Goal: Information Seeking & Learning: Learn about a topic

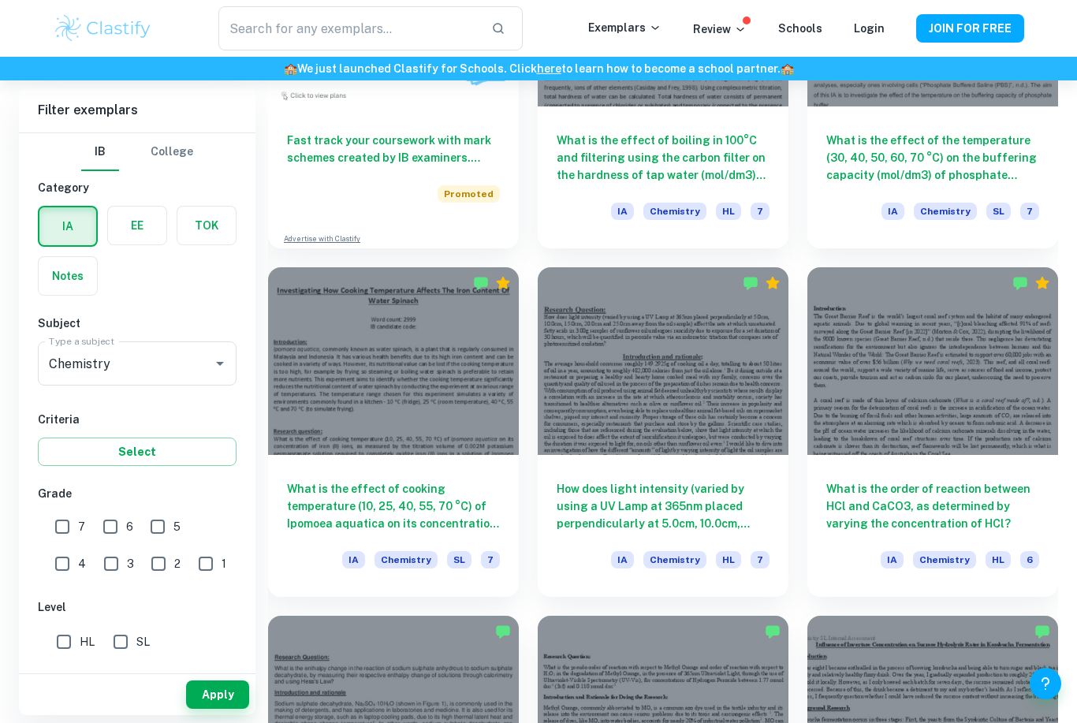
scroll to position [1318, 0]
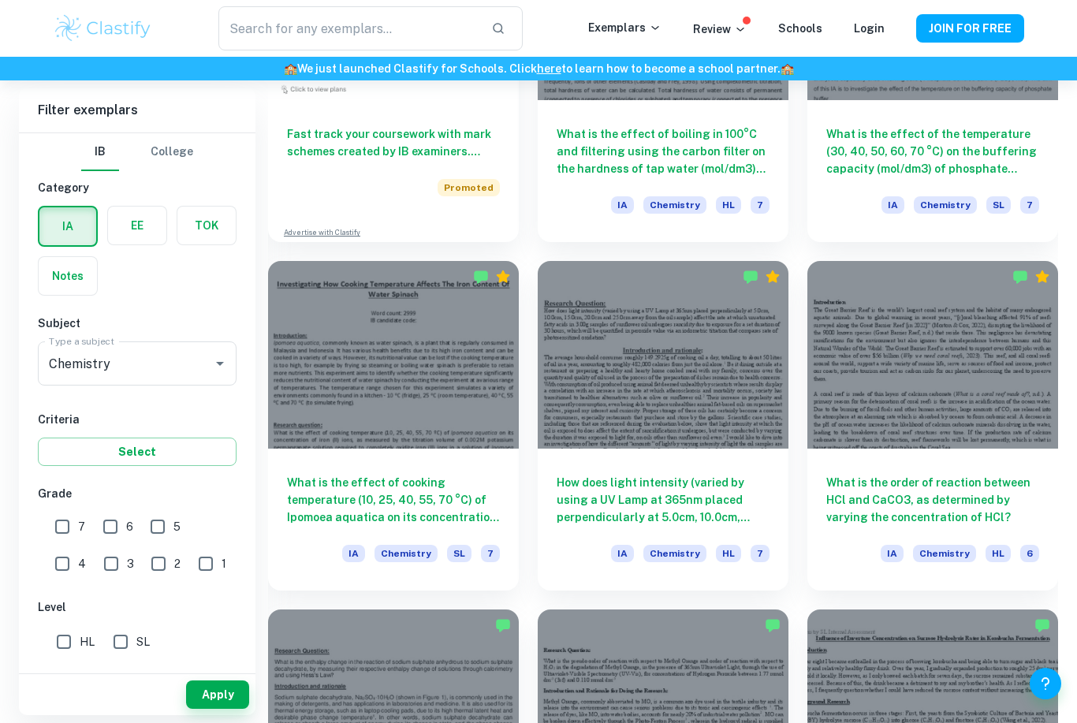
click at [911, 356] on div at bounding box center [932, 355] width 251 height 188
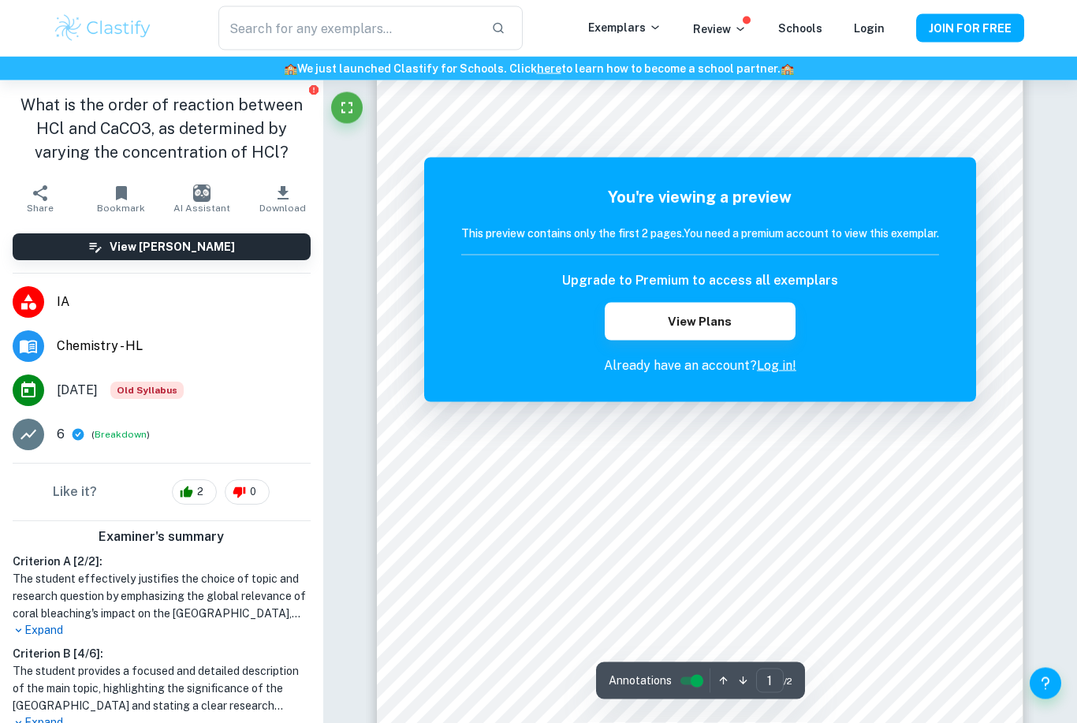
scroll to position [114, 0]
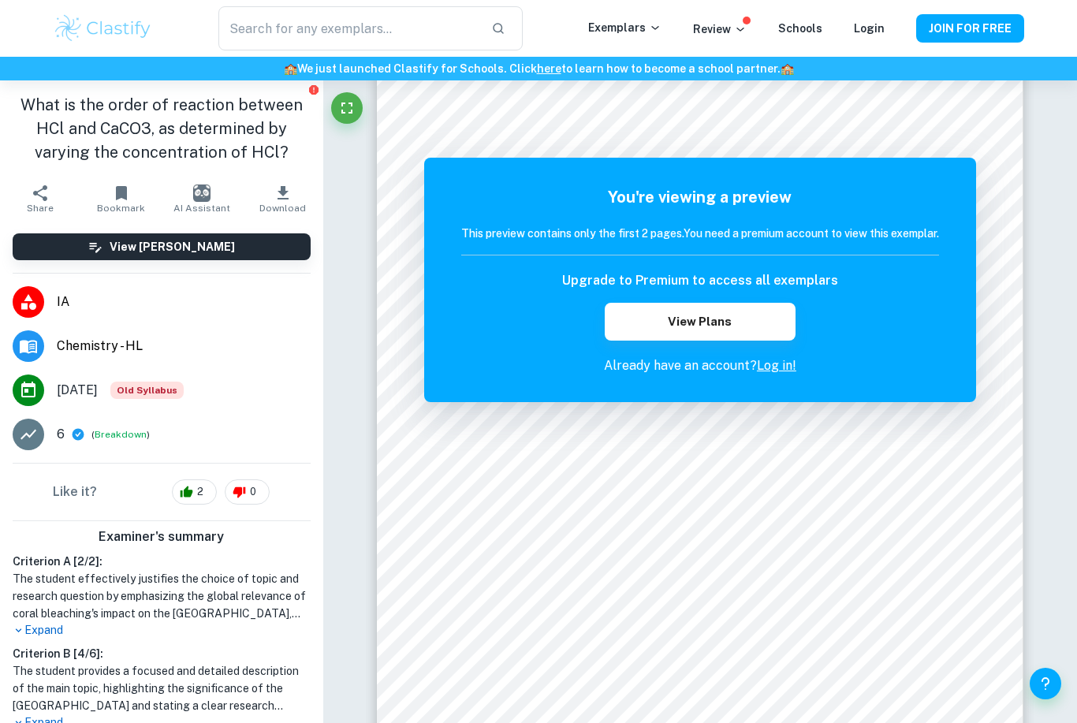
click at [956, 34] on button "JOIN FOR FREE" at bounding box center [970, 28] width 108 height 28
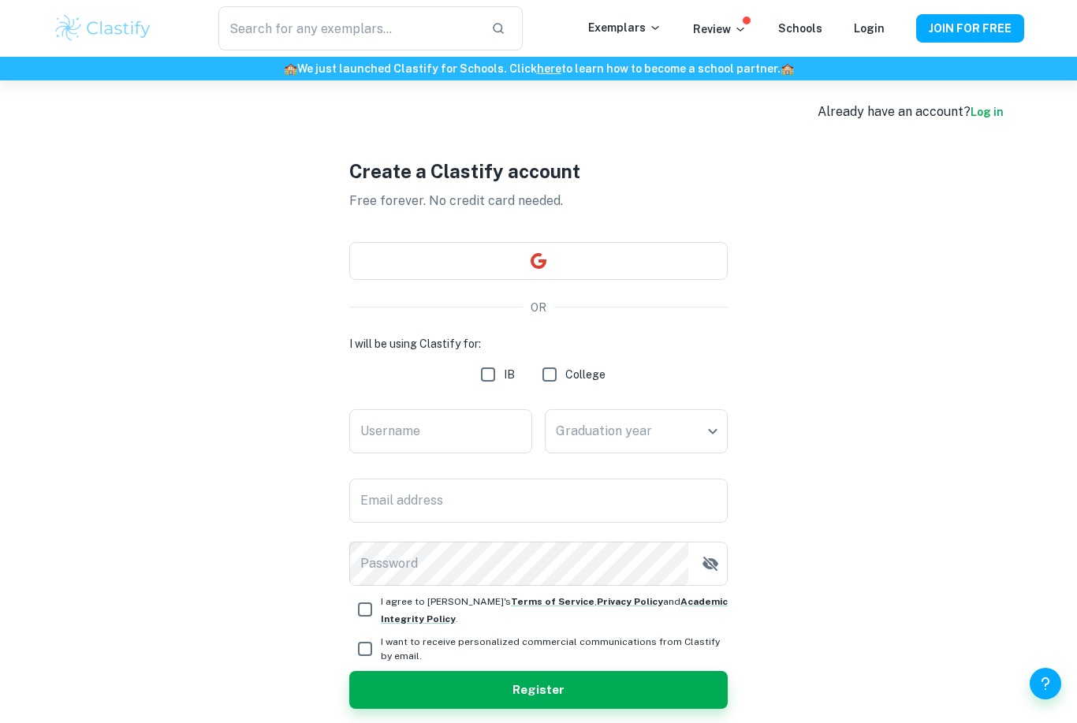
scroll to position [80, 0]
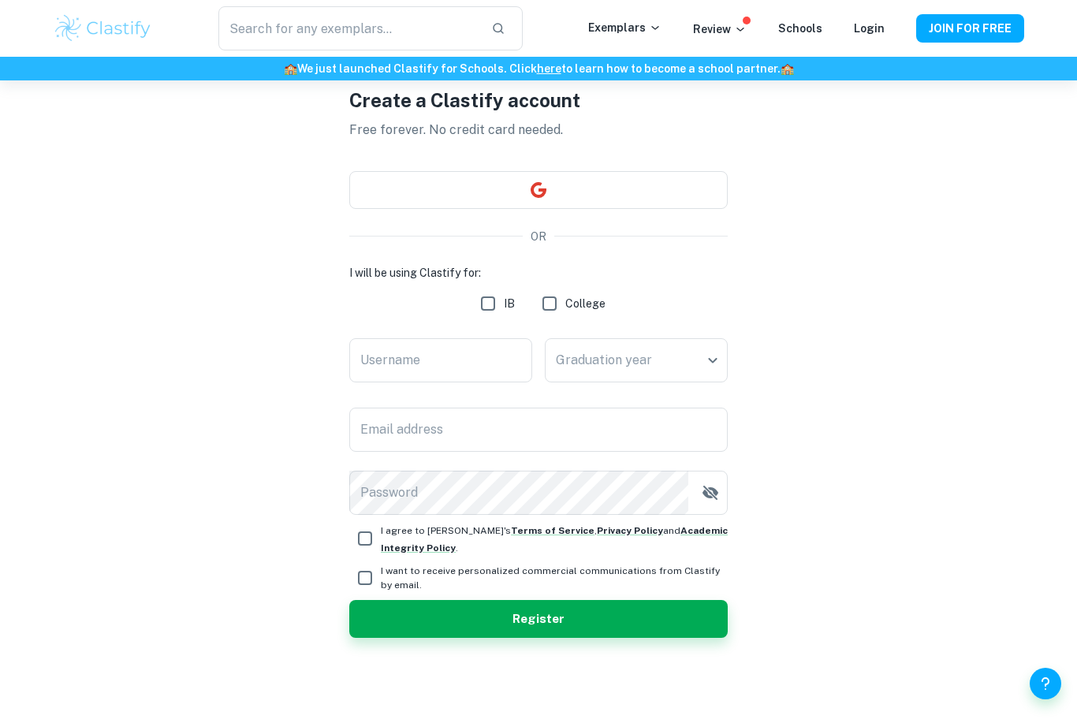
click at [498, 319] on input "IB" at bounding box center [488, 304] width 32 height 32
checkbox input "true"
click at [504, 382] on input "Username" at bounding box center [440, 360] width 183 height 44
type input "KANA_F"
click at [692, 382] on body "We value your privacy We use cookies to enhance your browsing experience, serve…" at bounding box center [538, 361] width 1077 height 723
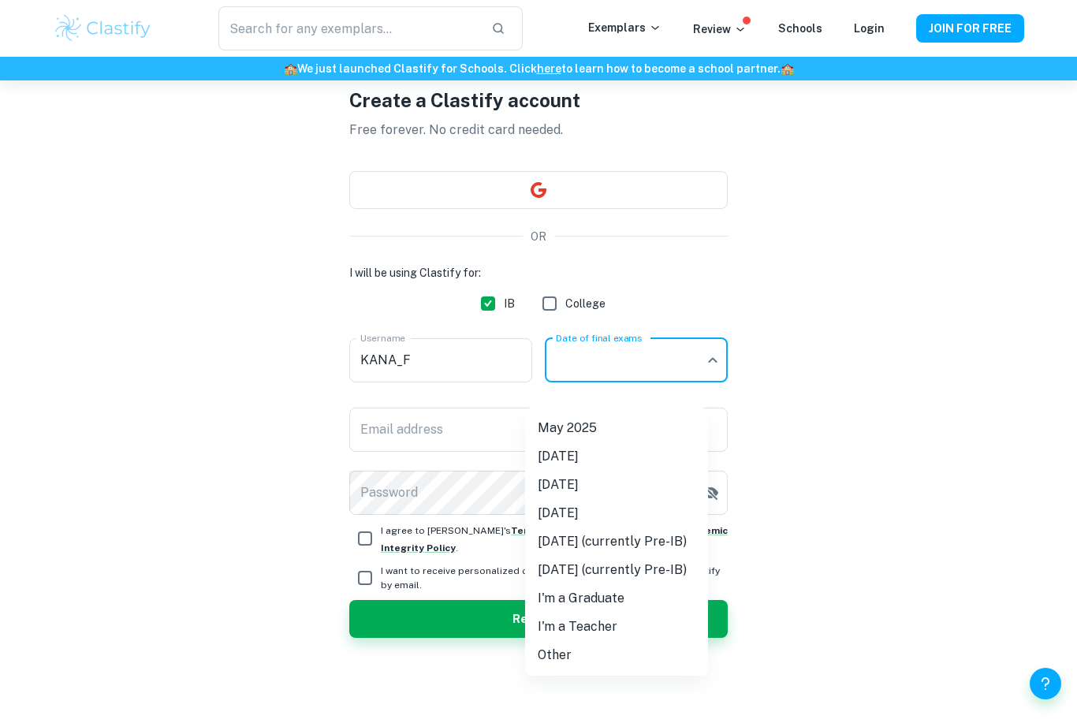
click at [707, 547] on li "[DATE] (currently Pre-IB)" at bounding box center [616, 541] width 183 height 28
type input "M27"
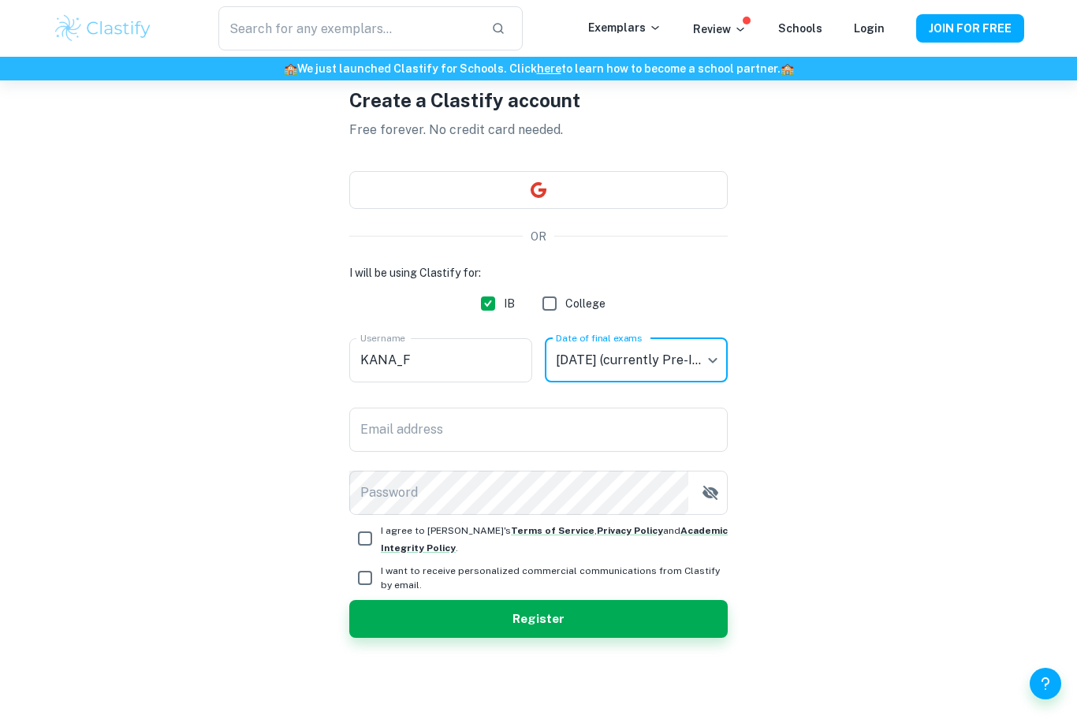
click at [682, 452] on input "Email address" at bounding box center [538, 430] width 378 height 44
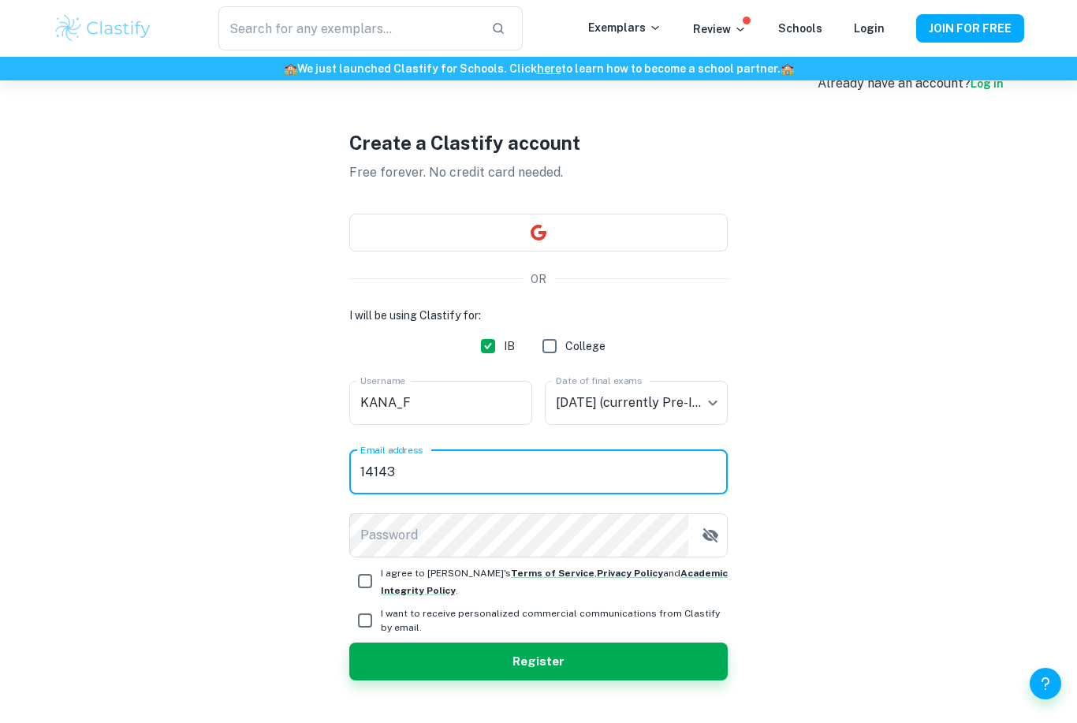
scroll to position [0, 0]
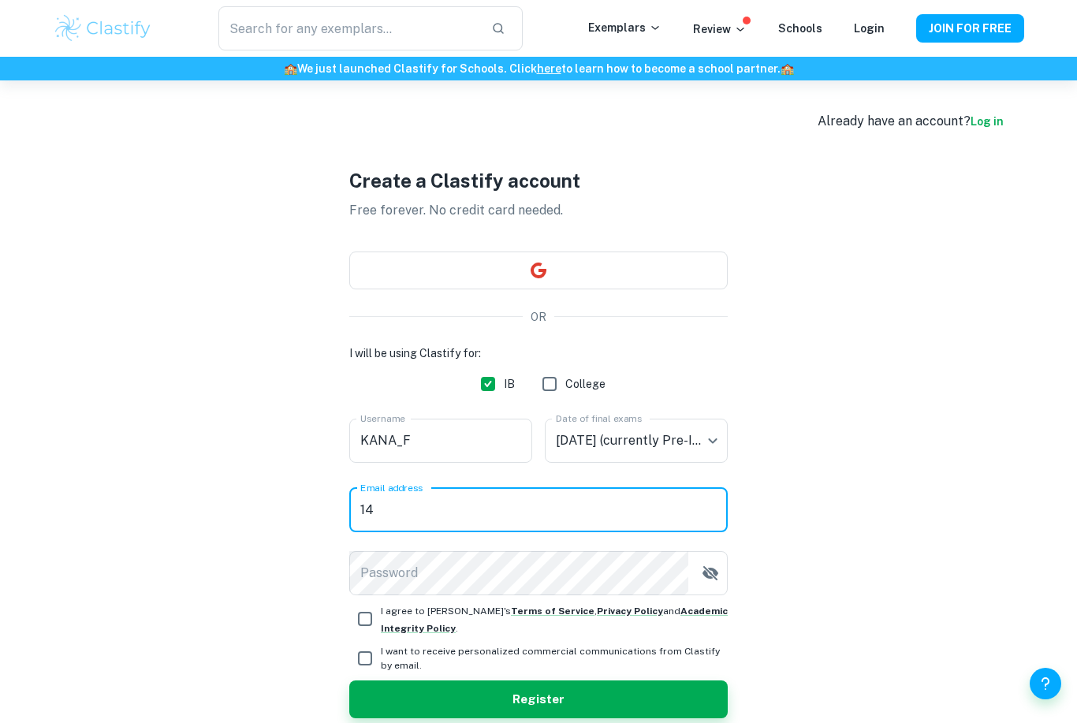
type input "1"
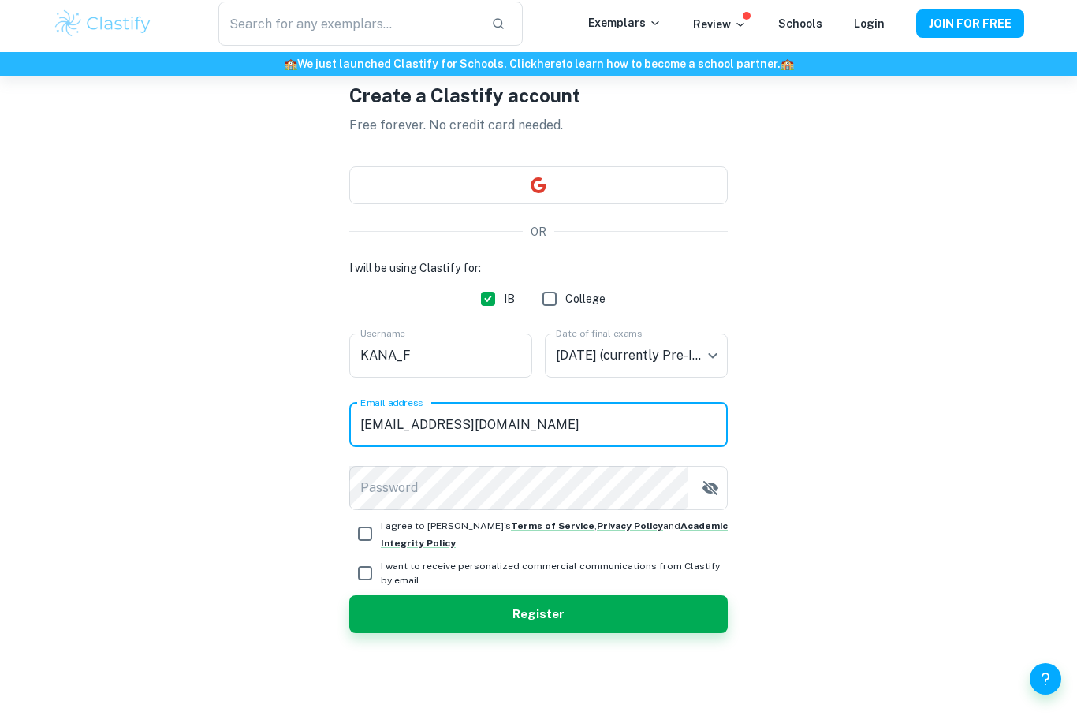
scroll to position [132, 0]
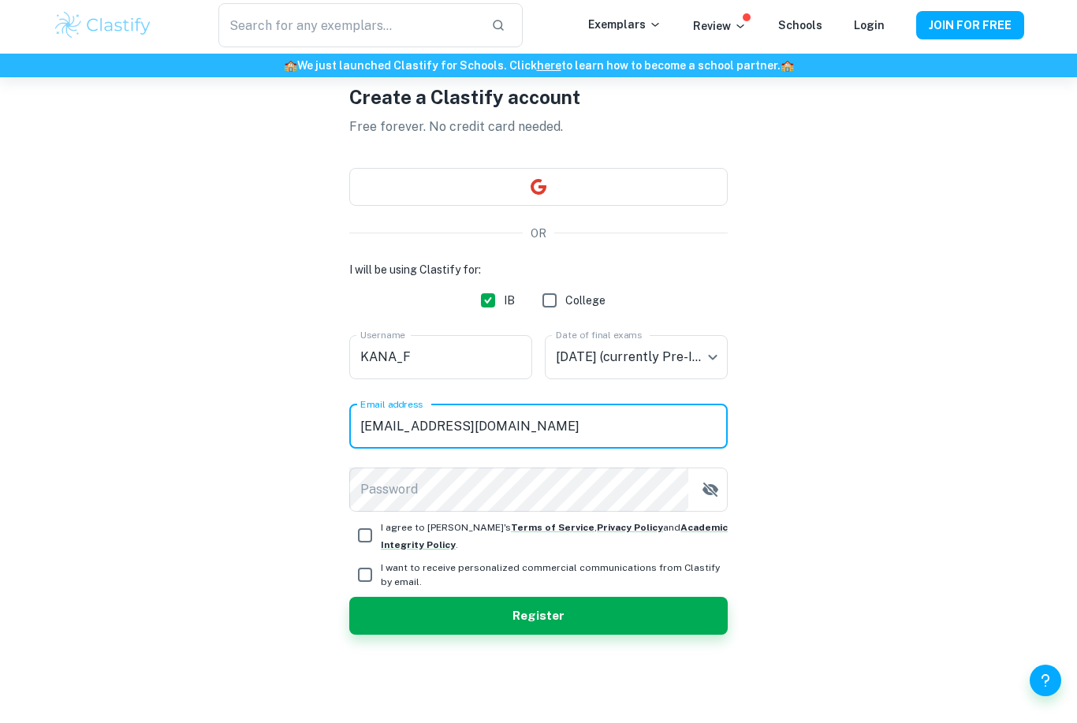
type input "[EMAIL_ADDRESS][DOMAIN_NAME]"
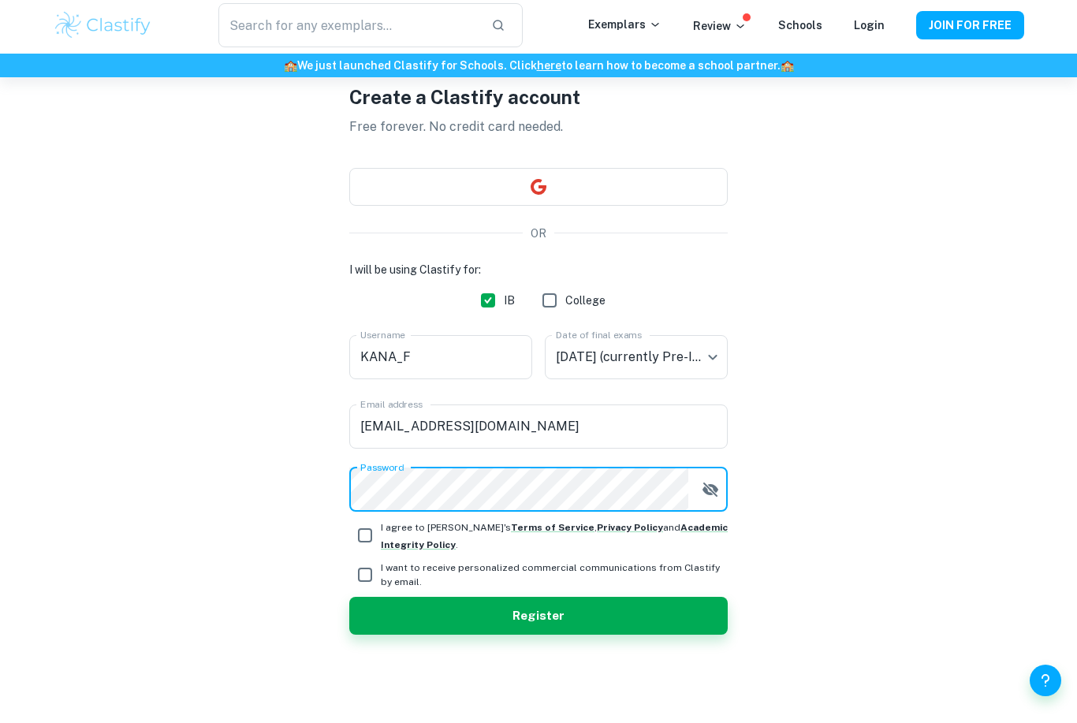
scroll to position [80, 0]
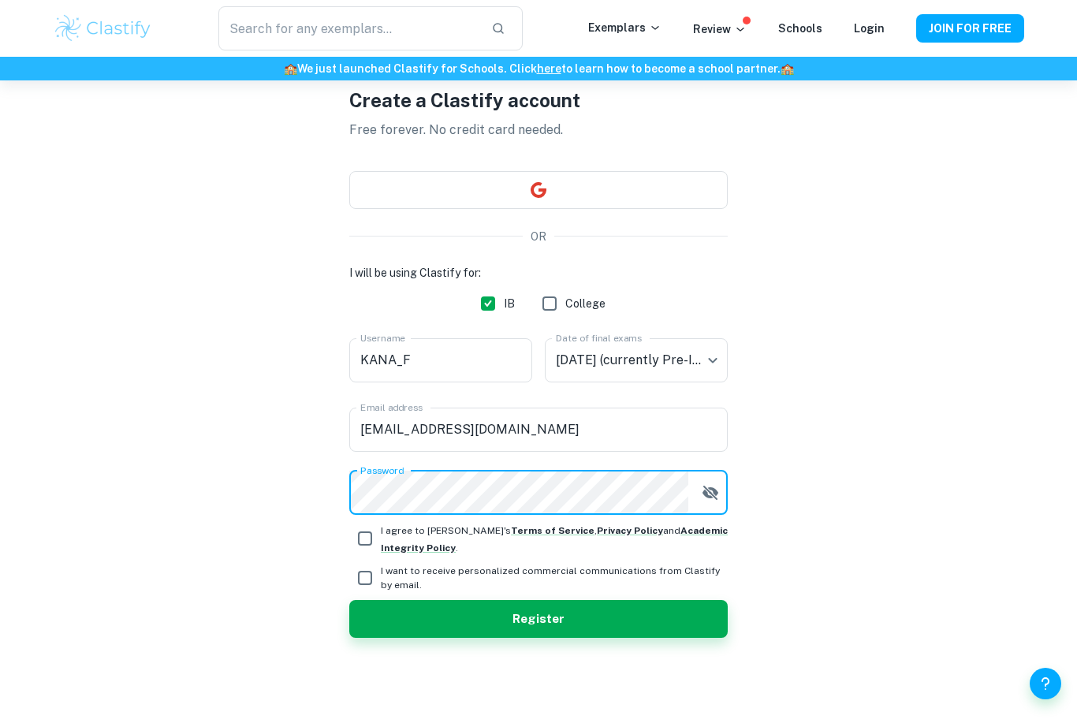
click at [721, 509] on button "button" at bounding box center [711, 493] width 32 height 32
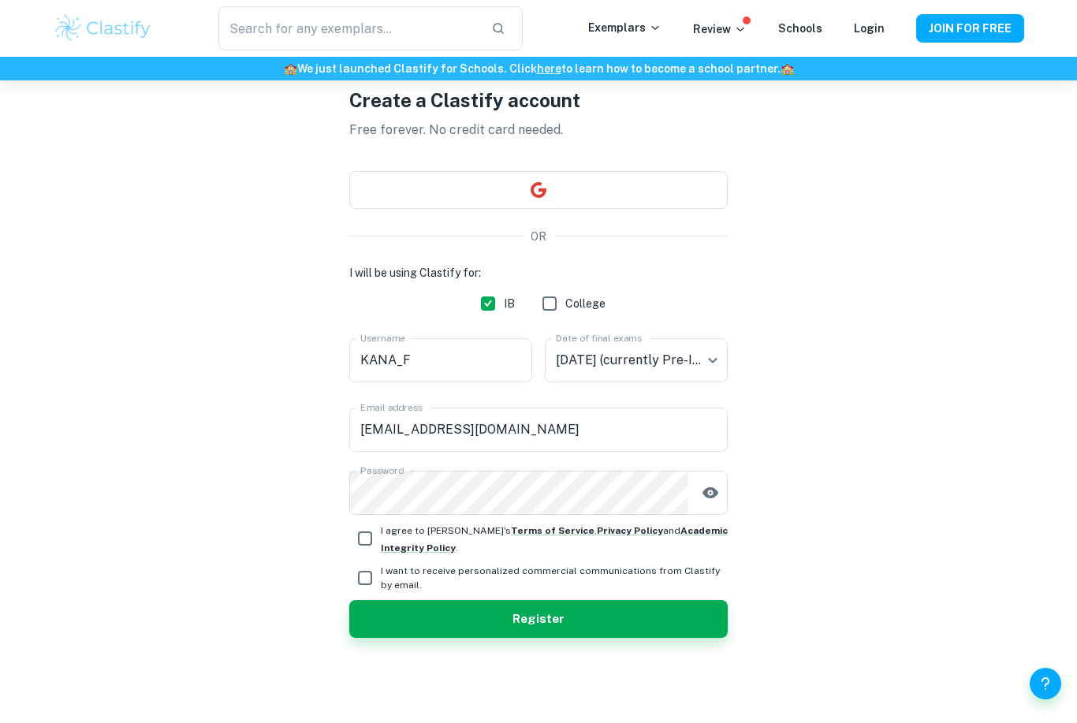
click at [710, 498] on icon "button" at bounding box center [711, 491] width 16 height 11
click at [373, 554] on input "I agree to [PERSON_NAME]'s Terms of Service , Privacy Policy and Academic Integ…" at bounding box center [365, 539] width 32 height 32
checkbox input "true"
click at [650, 638] on button "Register" at bounding box center [538, 619] width 378 height 38
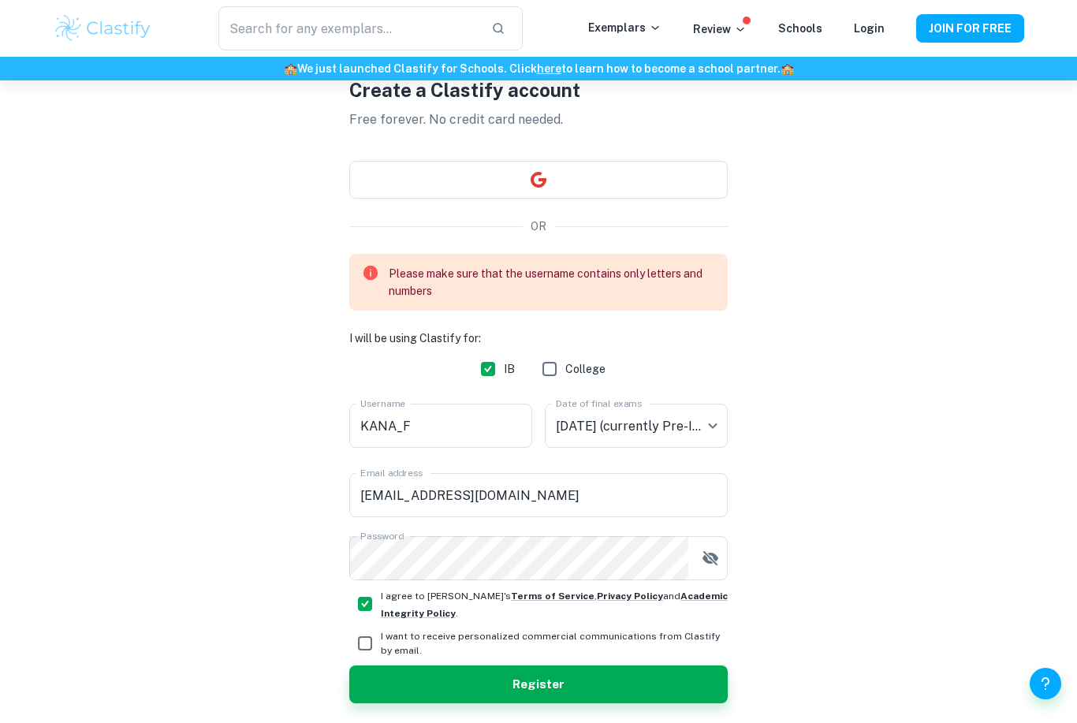
click at [483, 423] on input "KANA_F" at bounding box center [440, 426] width 183 height 44
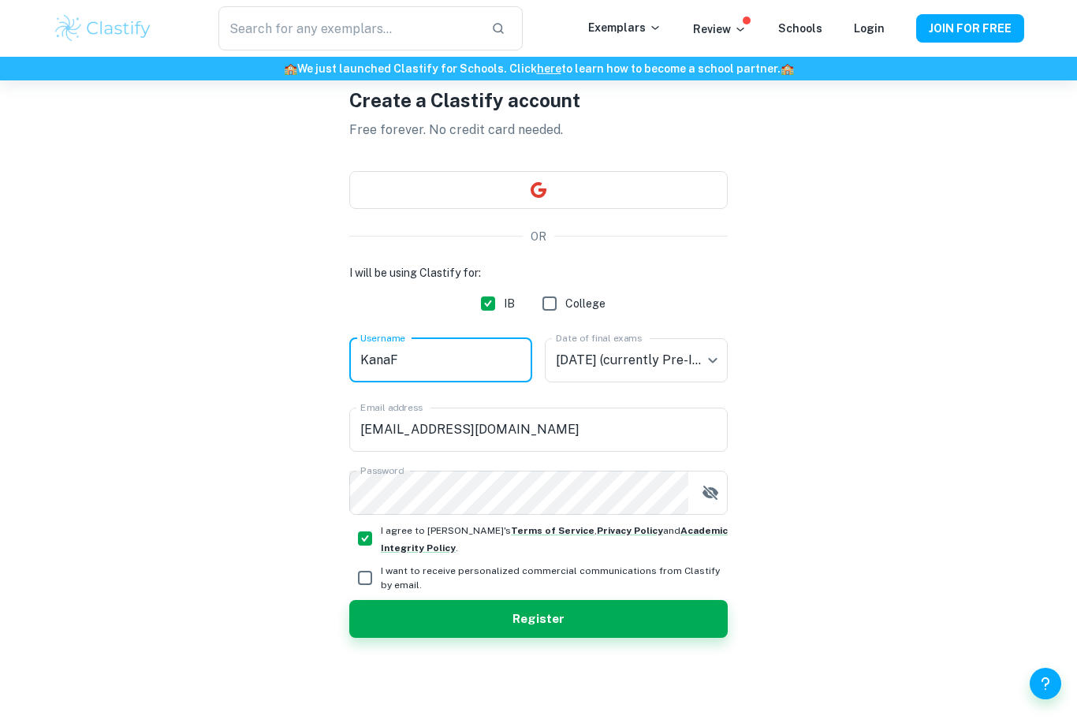
click at [494, 382] on input "KanaF" at bounding box center [440, 360] width 183 height 44
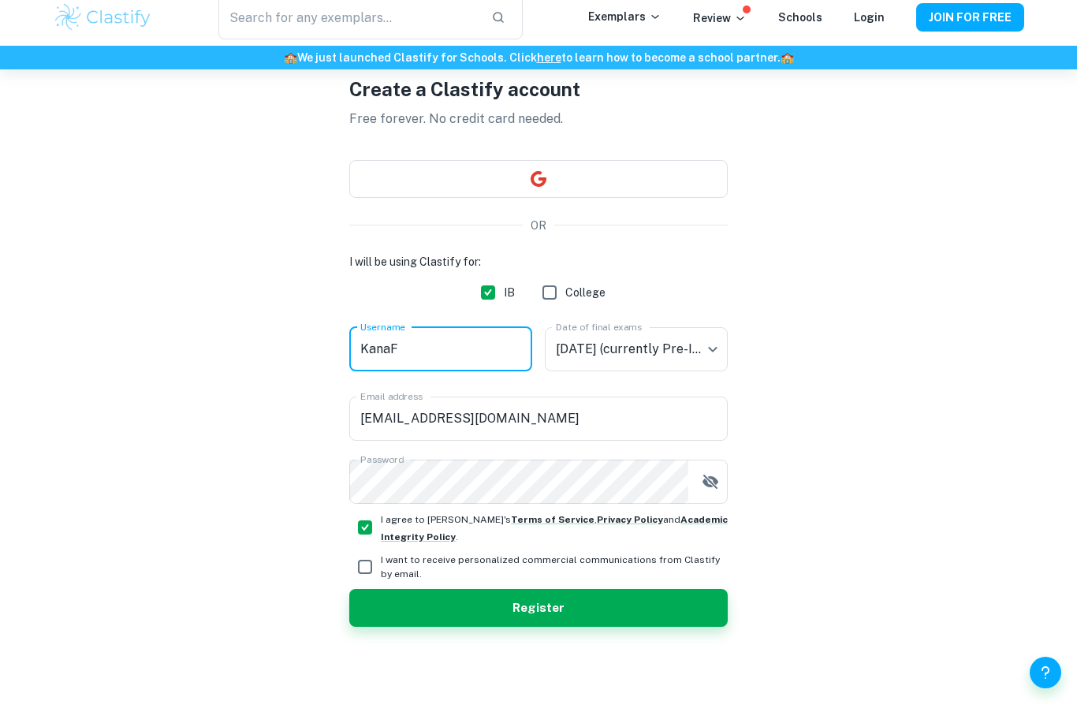
scroll to position [131, 0]
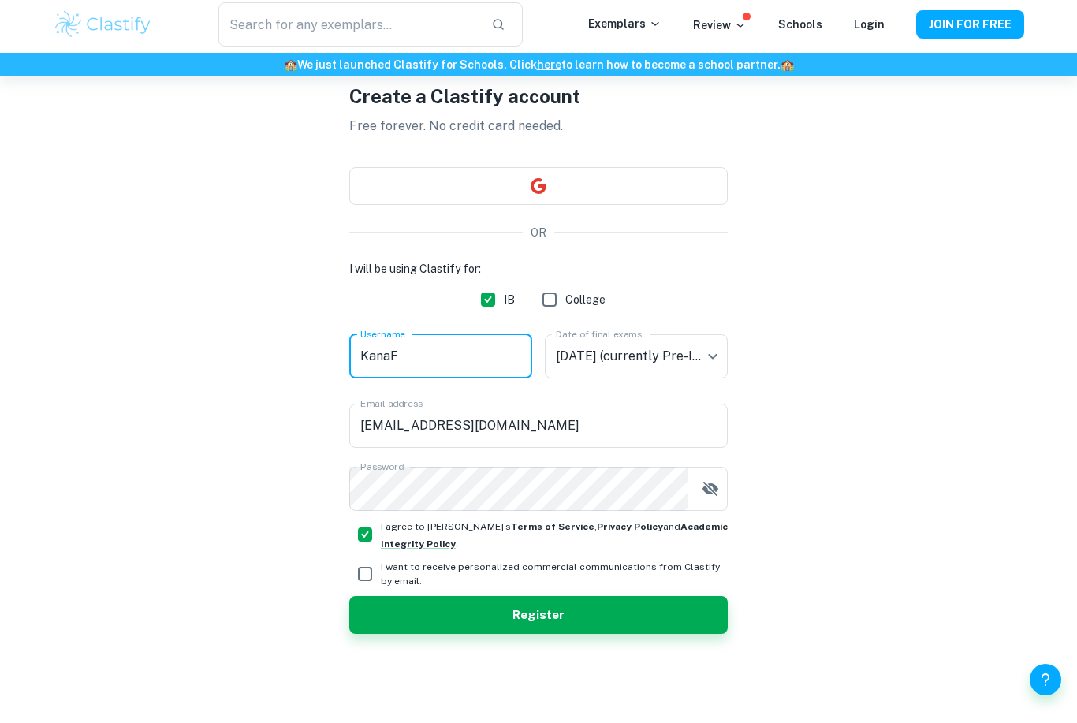
type input "KanaF"
click at [712, 600] on button "Register" at bounding box center [538, 619] width 378 height 38
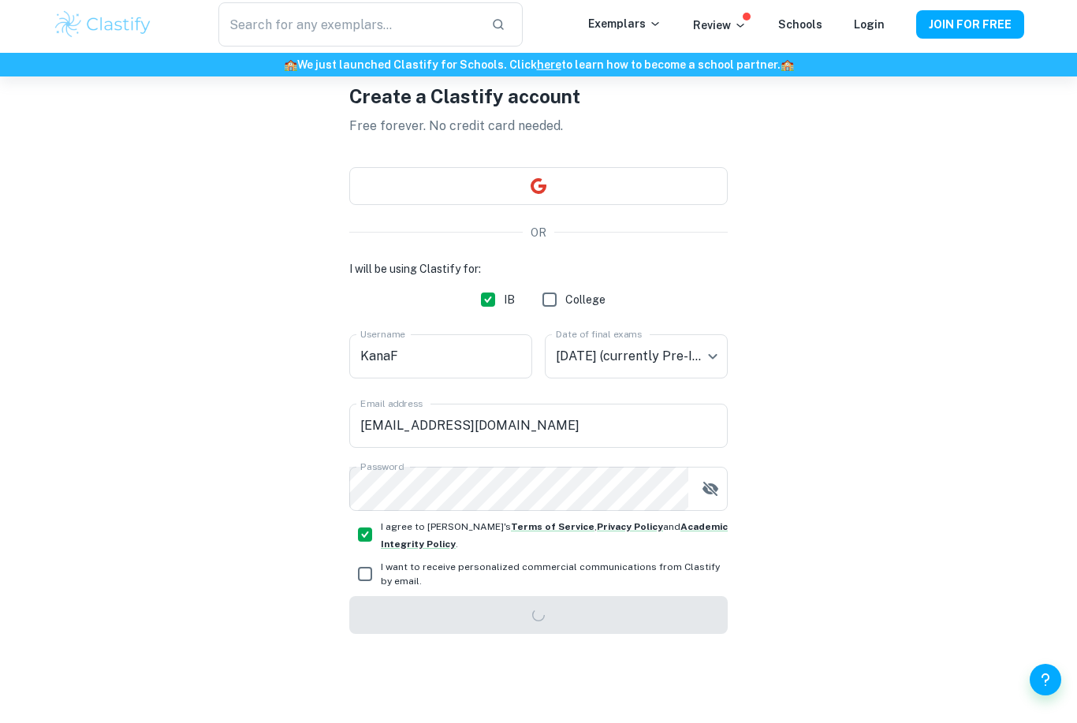
scroll to position [80, 0]
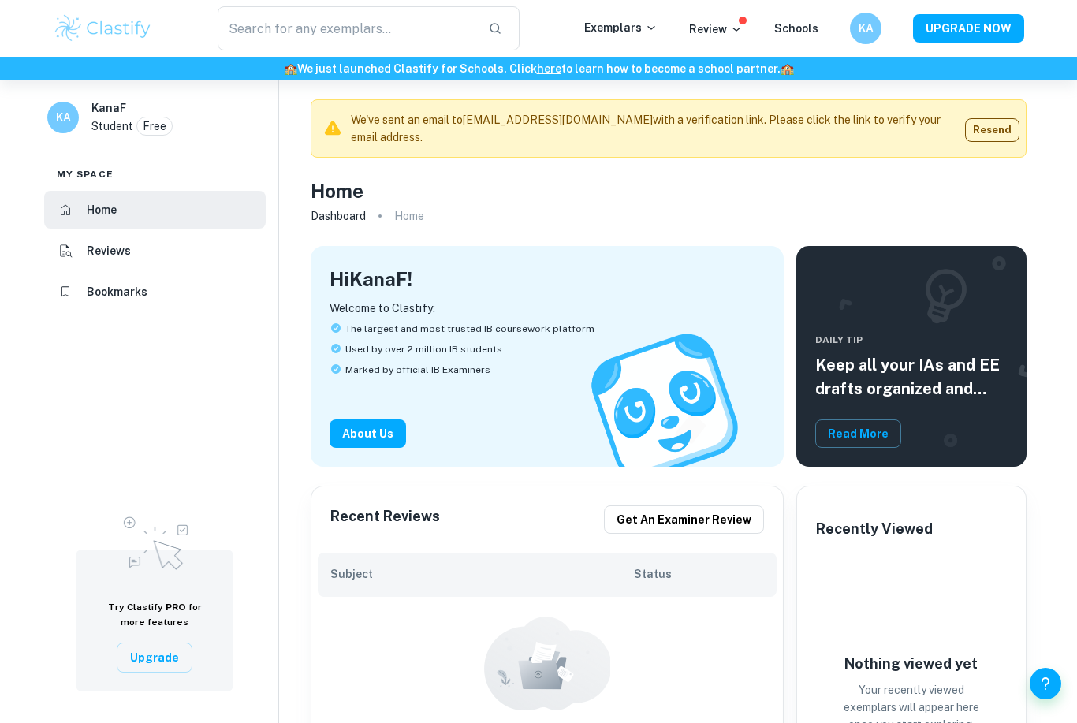
click at [255, 39] on input "text" at bounding box center [347, 28] width 258 height 44
type input "ち"
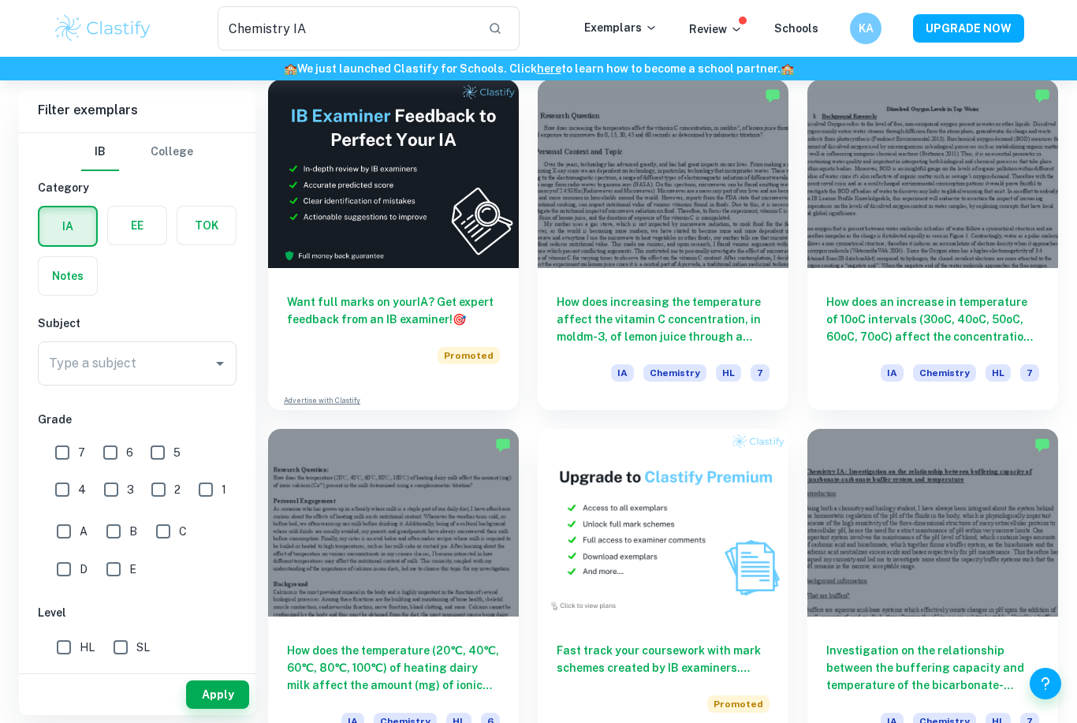
scroll to position [2234, 0]
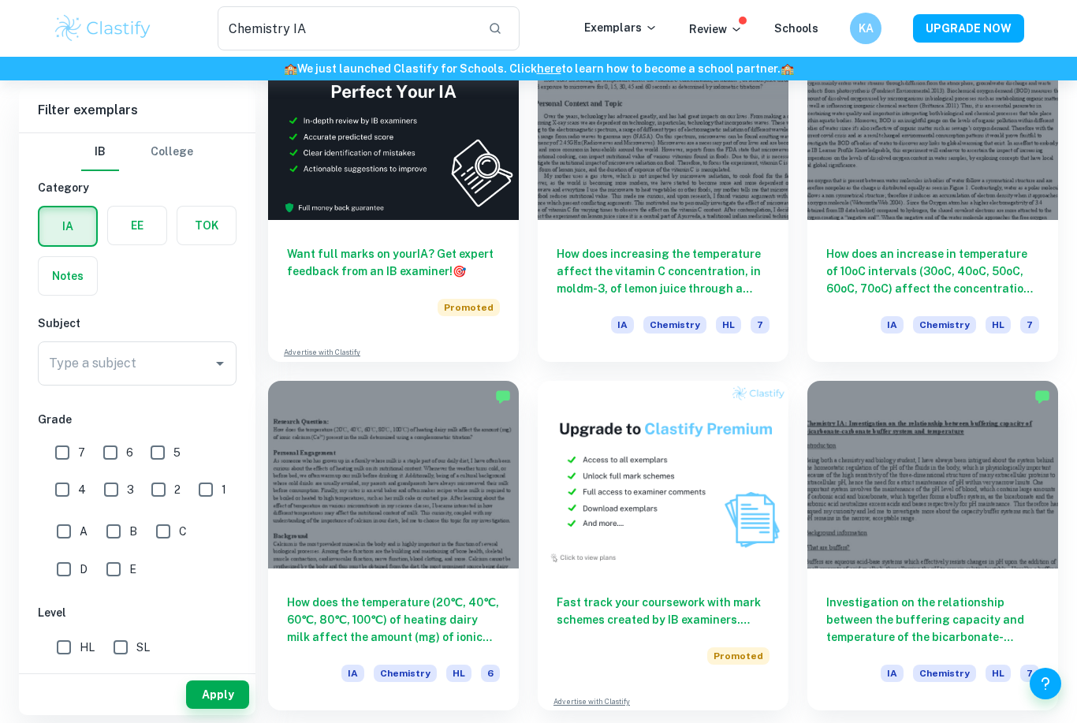
click at [376, 21] on input "Chemistry IA" at bounding box center [347, 28] width 258 height 44
type input "Chemistry IA CaCO3 HCl"
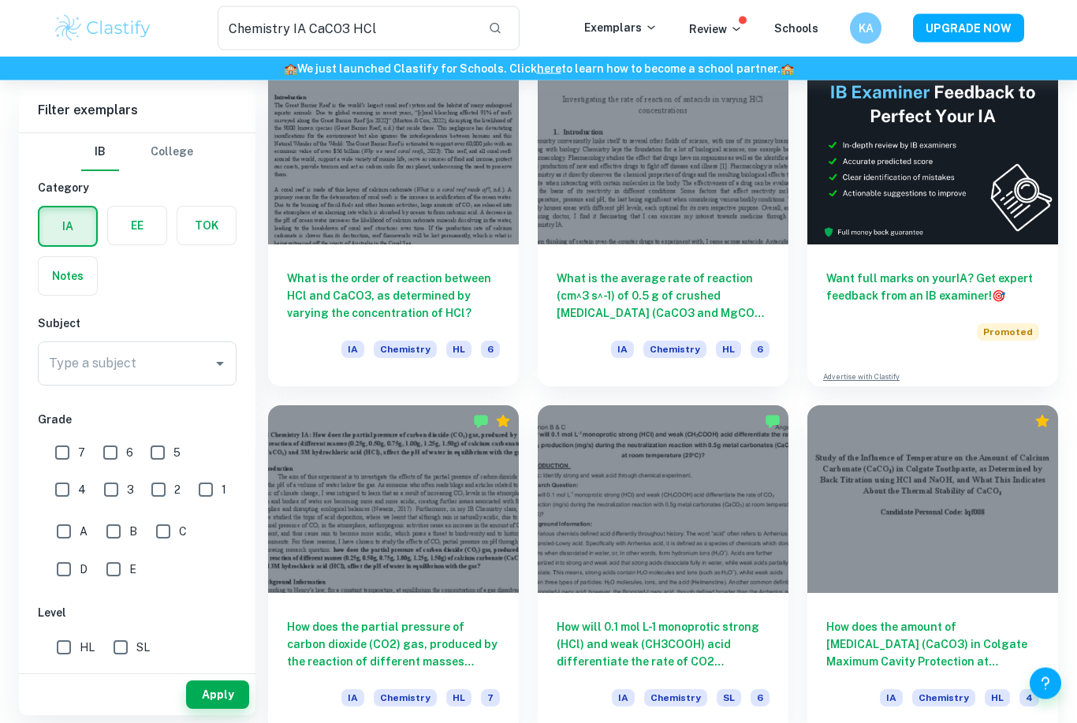
scroll to position [114, 0]
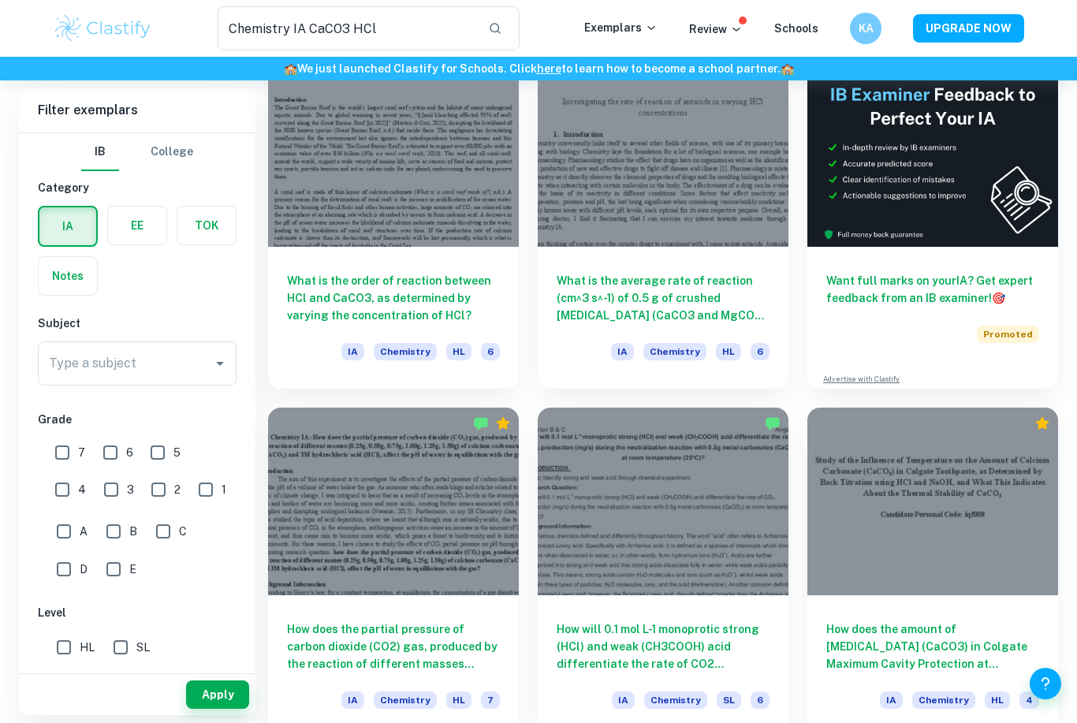
click at [437, 192] on div at bounding box center [393, 152] width 251 height 188
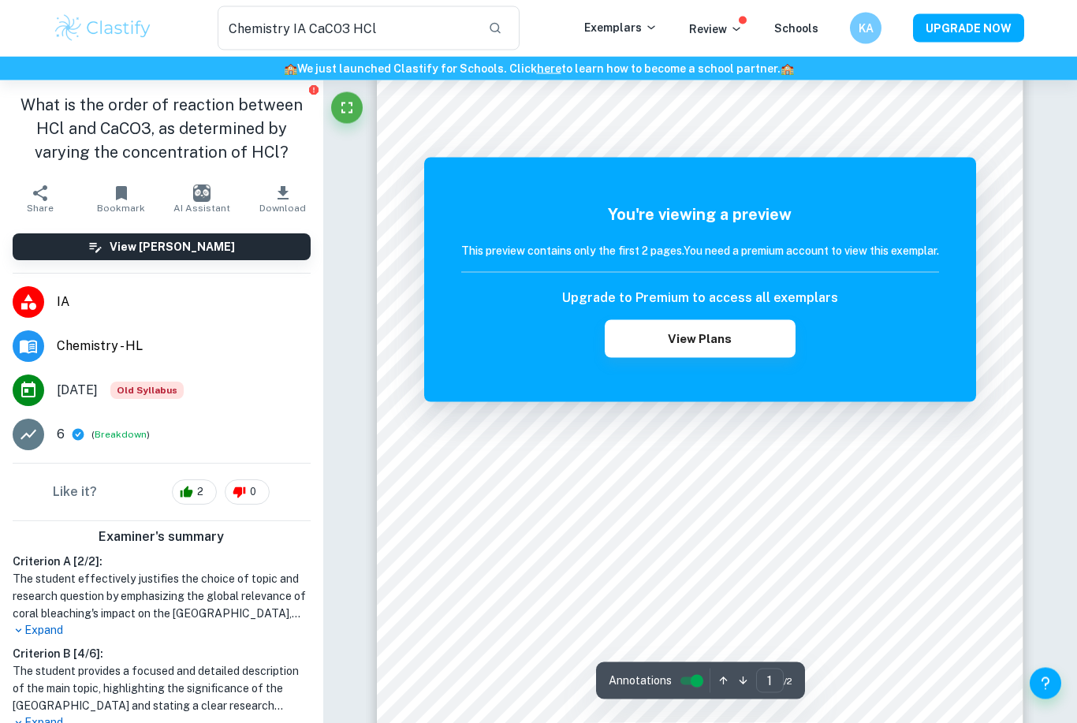
scroll to position [182, 0]
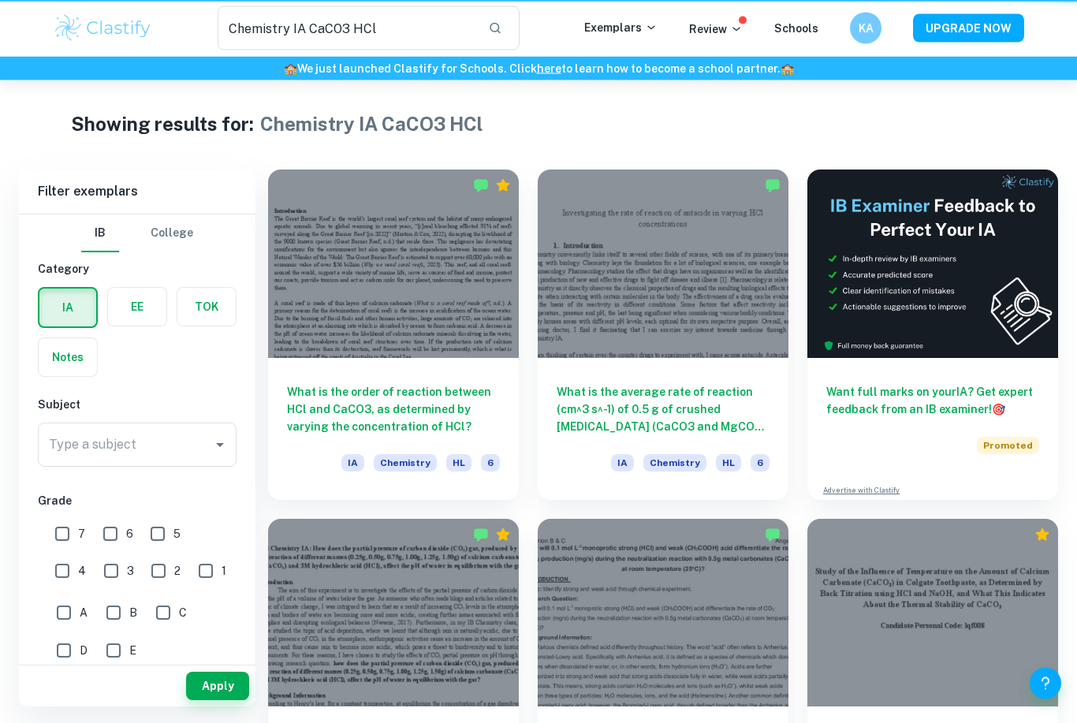
scroll to position [164, 0]
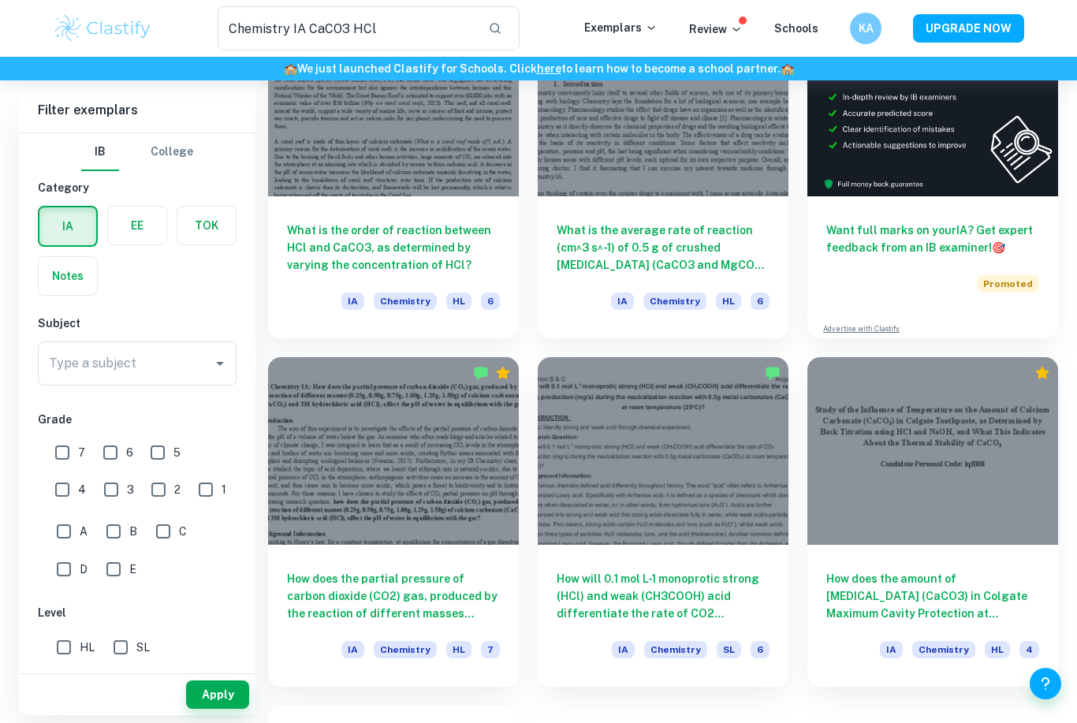
click at [572, 155] on div at bounding box center [663, 102] width 251 height 188
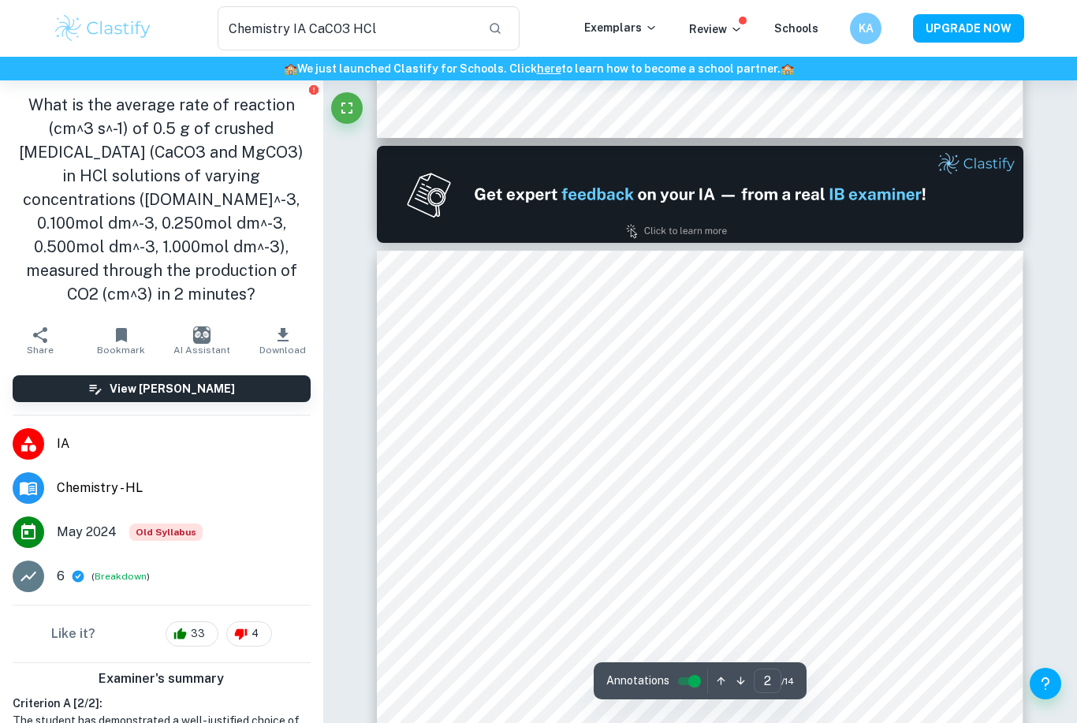
type input "1"
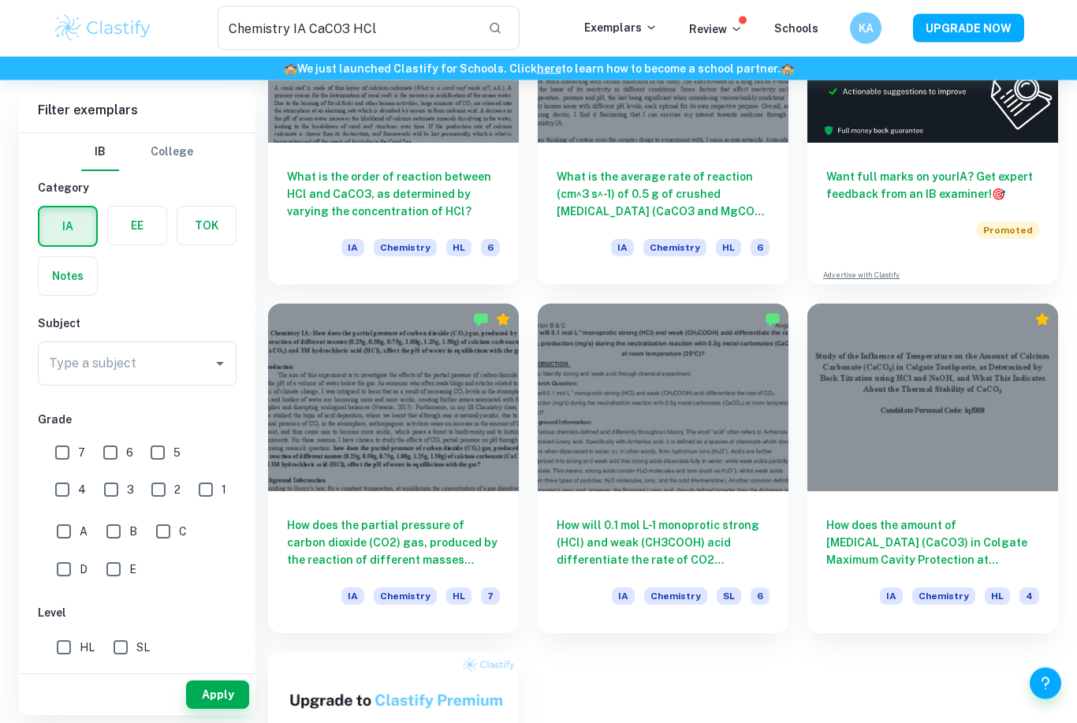
scroll to position [218, 0]
click at [326, 367] on div at bounding box center [393, 398] width 251 height 188
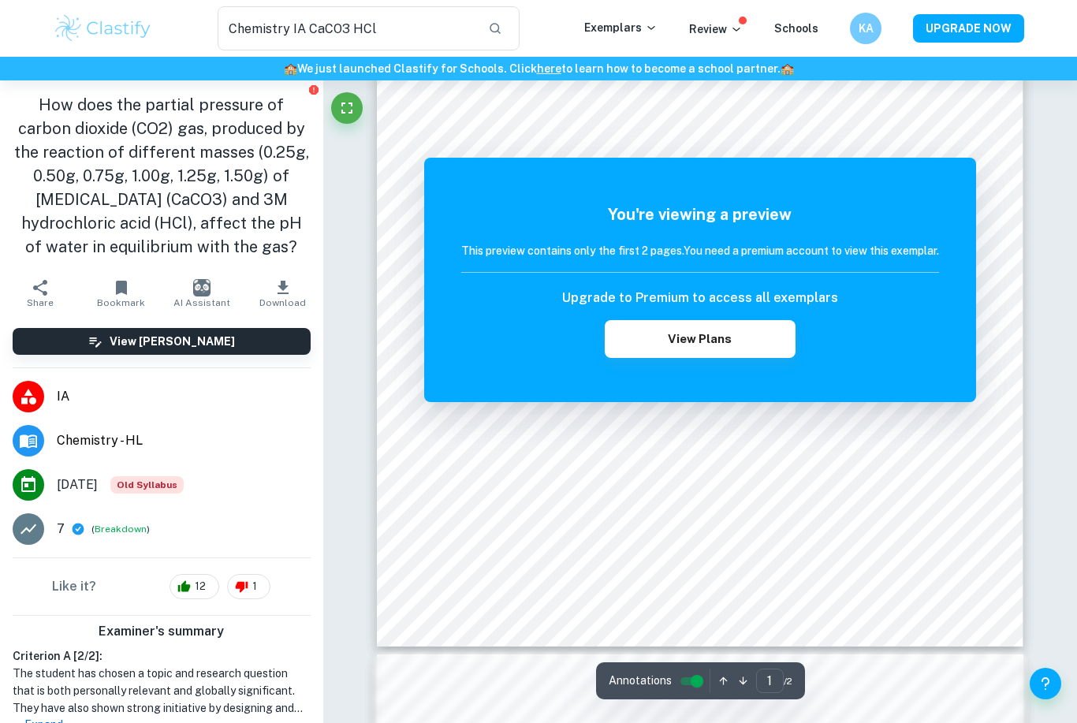
scroll to position [308, 0]
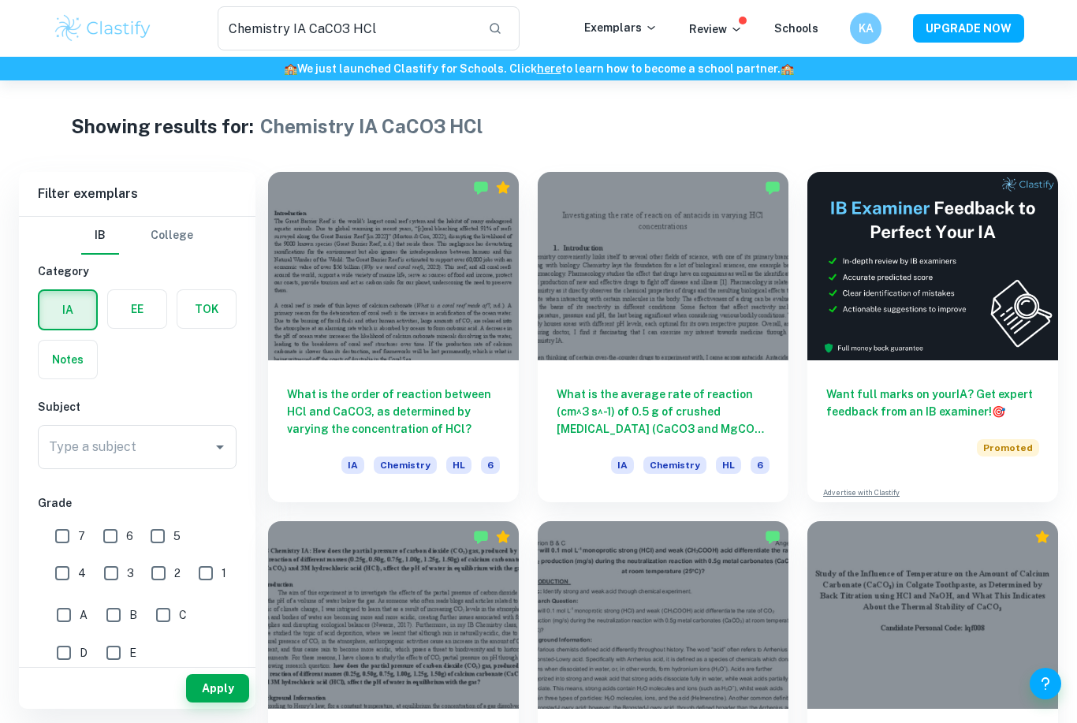
click at [322, 259] on div at bounding box center [393, 266] width 251 height 188
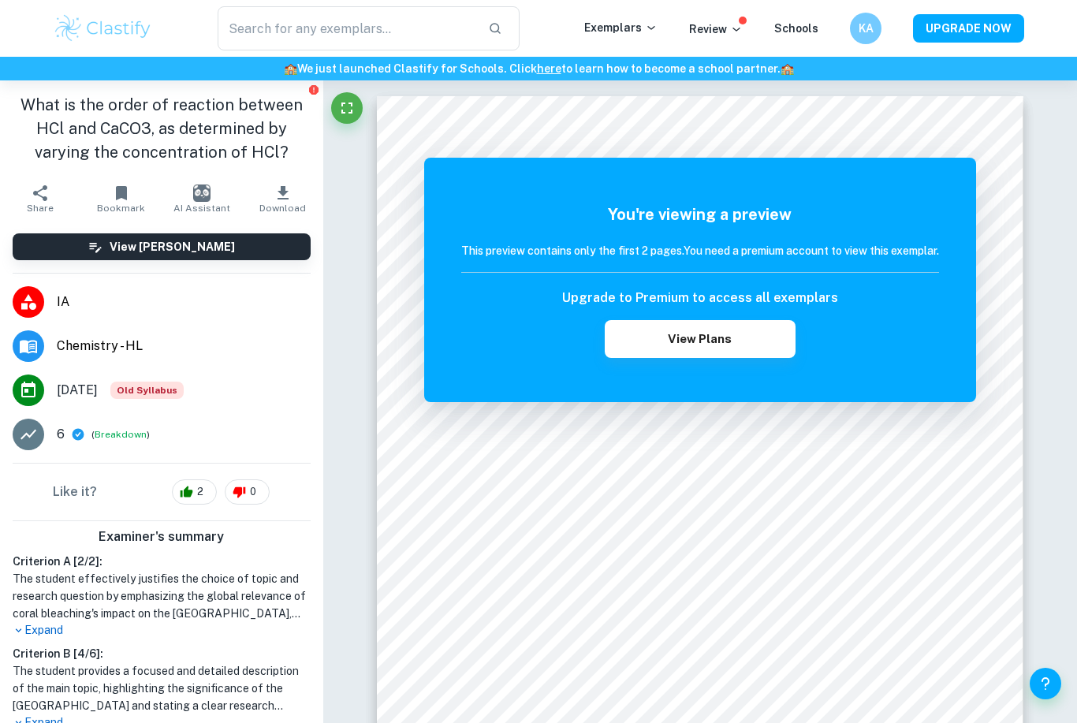
type input "Chemistry IA CaCO3 HCl"
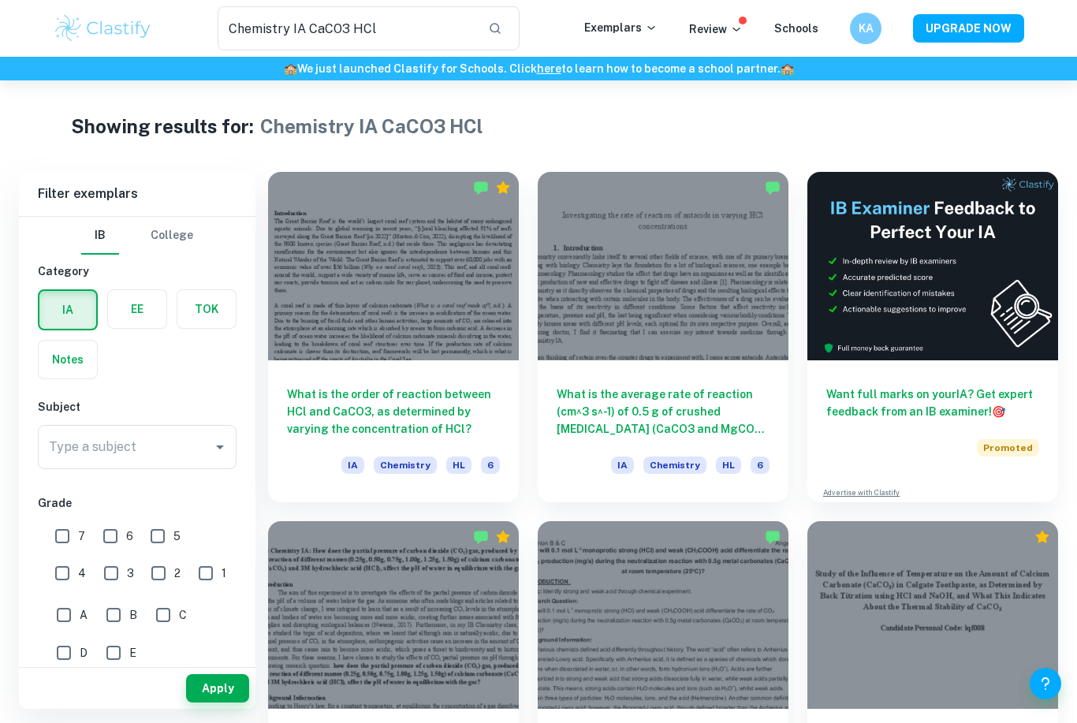
click at [397, 299] on div at bounding box center [393, 266] width 251 height 188
